Goal: Find specific fact: Find specific fact

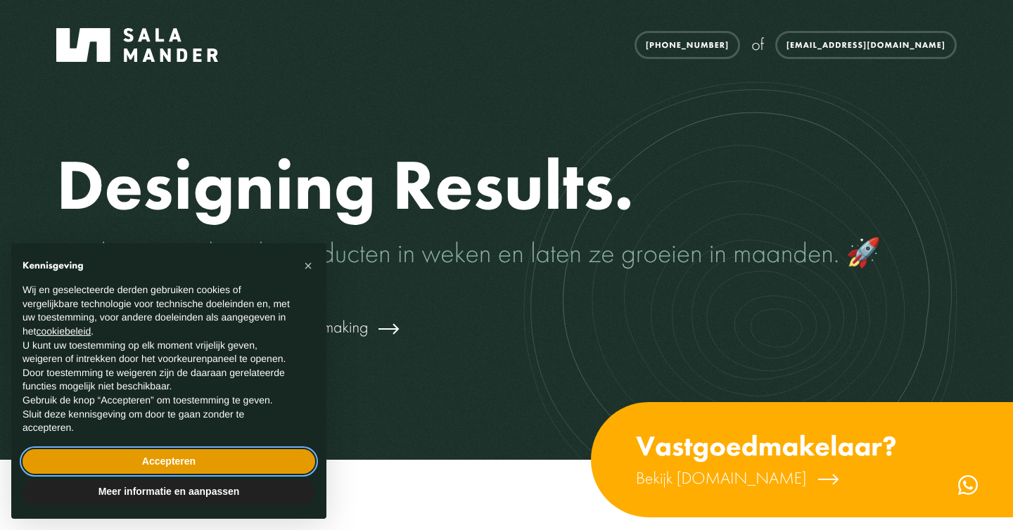
click at [249, 471] on button "Accepteren" at bounding box center [169, 462] width 293 height 25
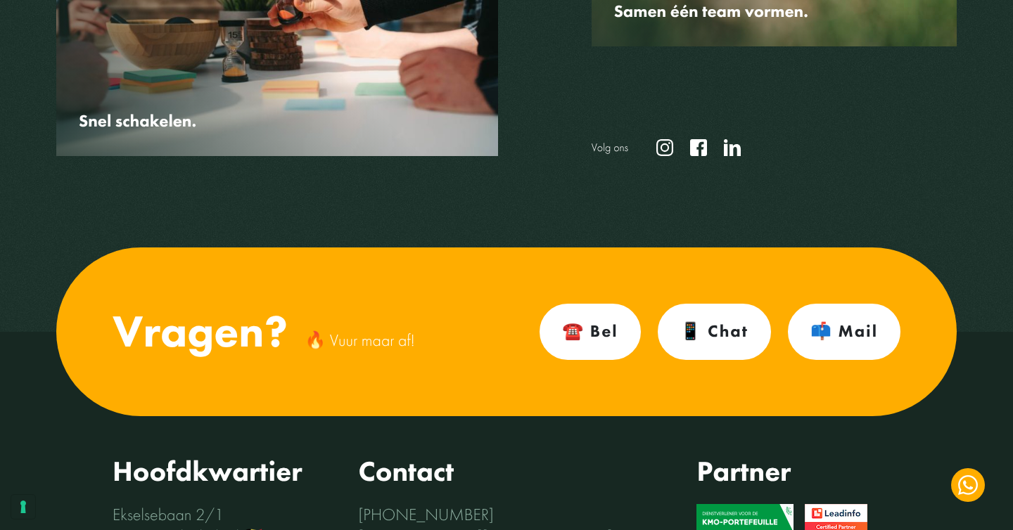
scroll to position [4520, 0]
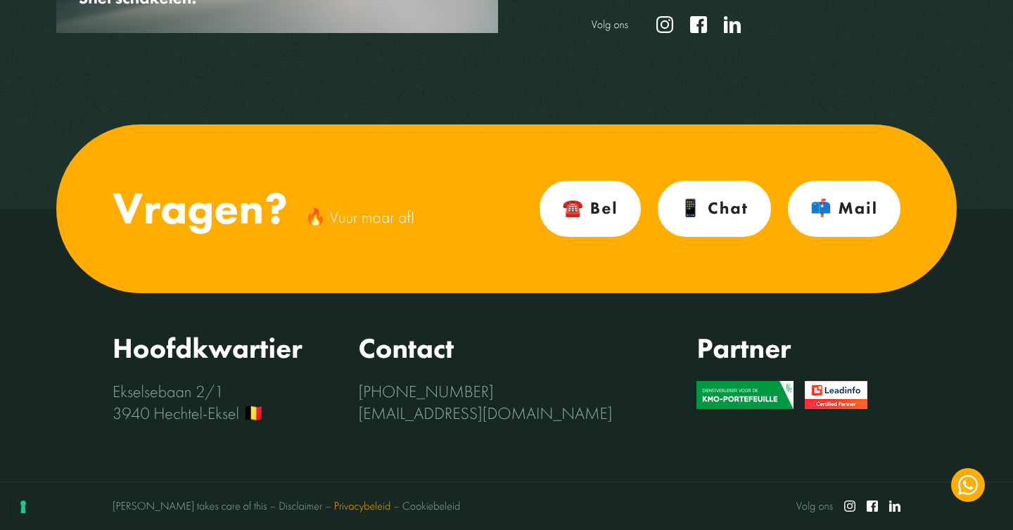
click at [334, 508] on link "Privacybeleid" at bounding box center [362, 506] width 57 height 15
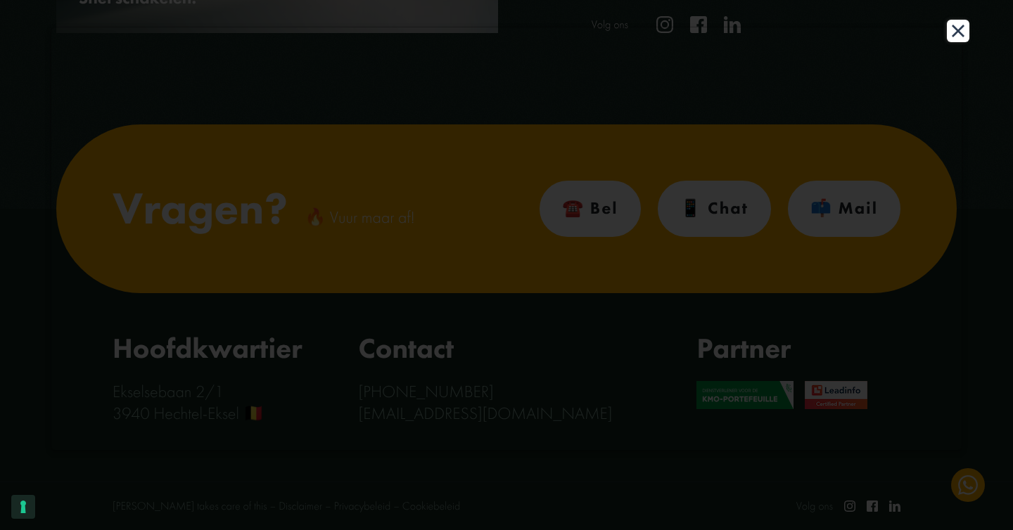
click at [958, 26] on button "Close" at bounding box center [958, 31] width 23 height 23
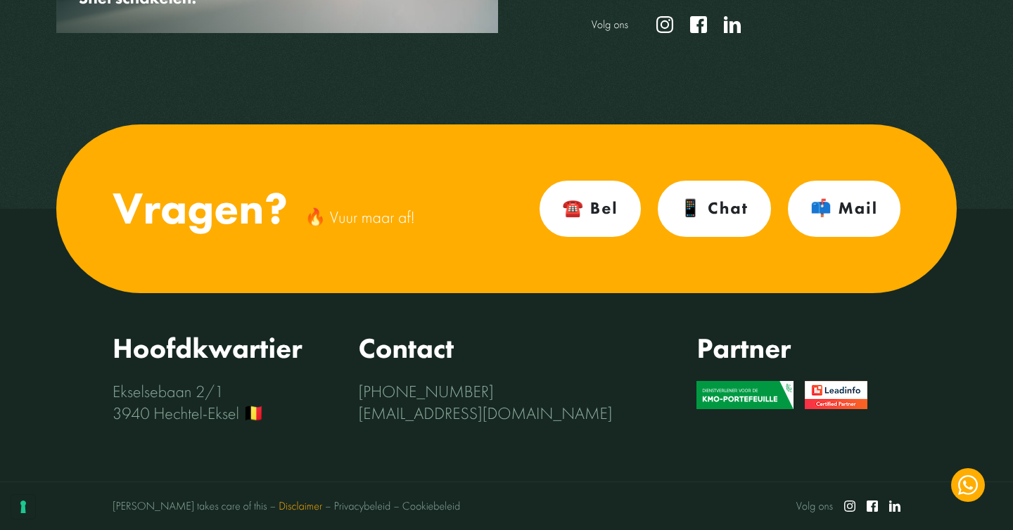
click at [267, 503] on link "Disclaimer" at bounding box center [294, 507] width 55 height 15
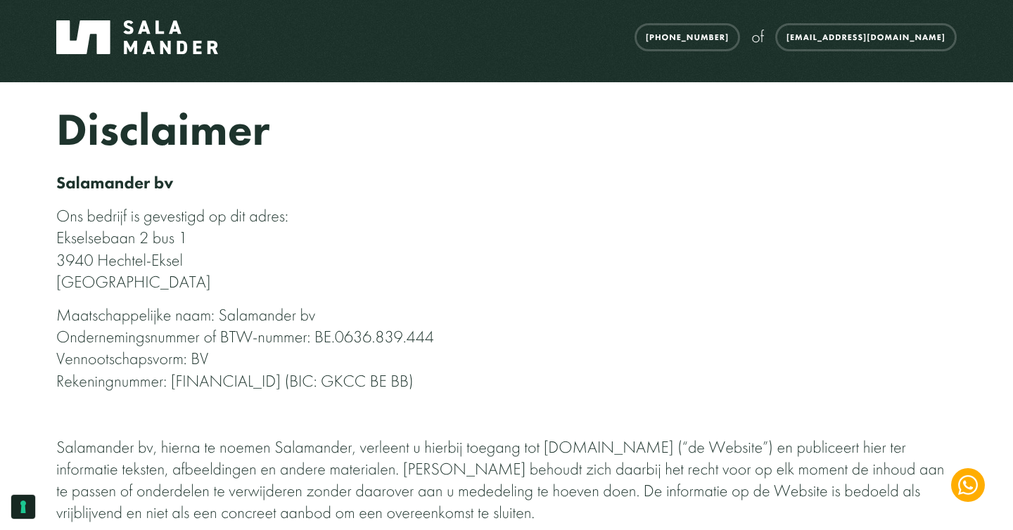
drag, startPoint x: 319, startPoint y: 338, endPoint x: 457, endPoint y: 338, distance: 137.9
click at [458, 338] on p "Maatschappelijke naam: Salamander bv Ondernemingsnummer of BTW-nummer: BE.0636.…" at bounding box center [506, 349] width 901 height 88
click at [450, 338] on p "Maatschappelijke naam: Salamander bv Ondernemingsnummer of BTW-nummer: BE.0636.…" at bounding box center [506, 349] width 901 height 88
drag, startPoint x: 317, startPoint y: 339, endPoint x: 458, endPoint y: 339, distance: 141.4
click at [458, 339] on p "Maatschappelijke naam: Salamander bv Ondernemingsnummer of BTW-nummer: BE.0636.…" at bounding box center [506, 349] width 901 height 88
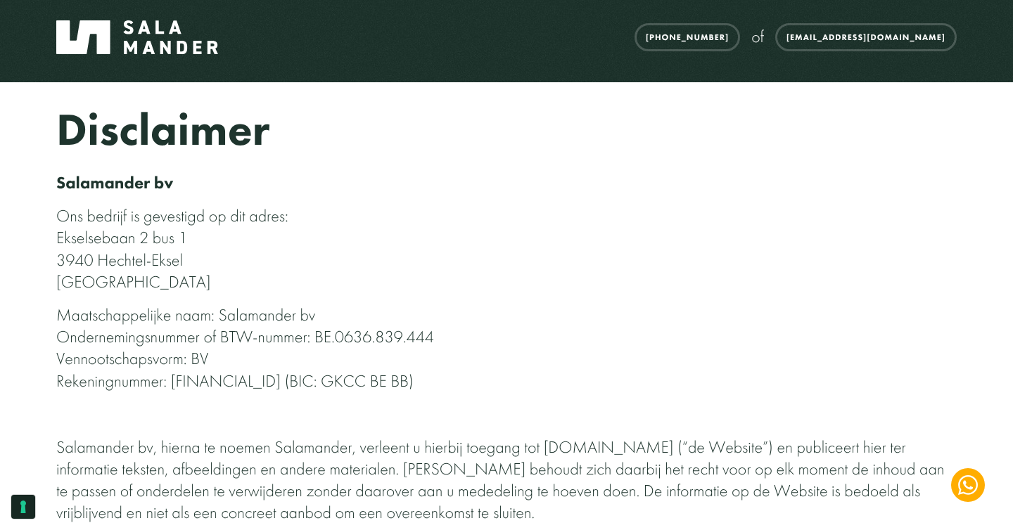
copy p "BE.0636.839.444"
